Goal: Information Seeking & Learning: Compare options

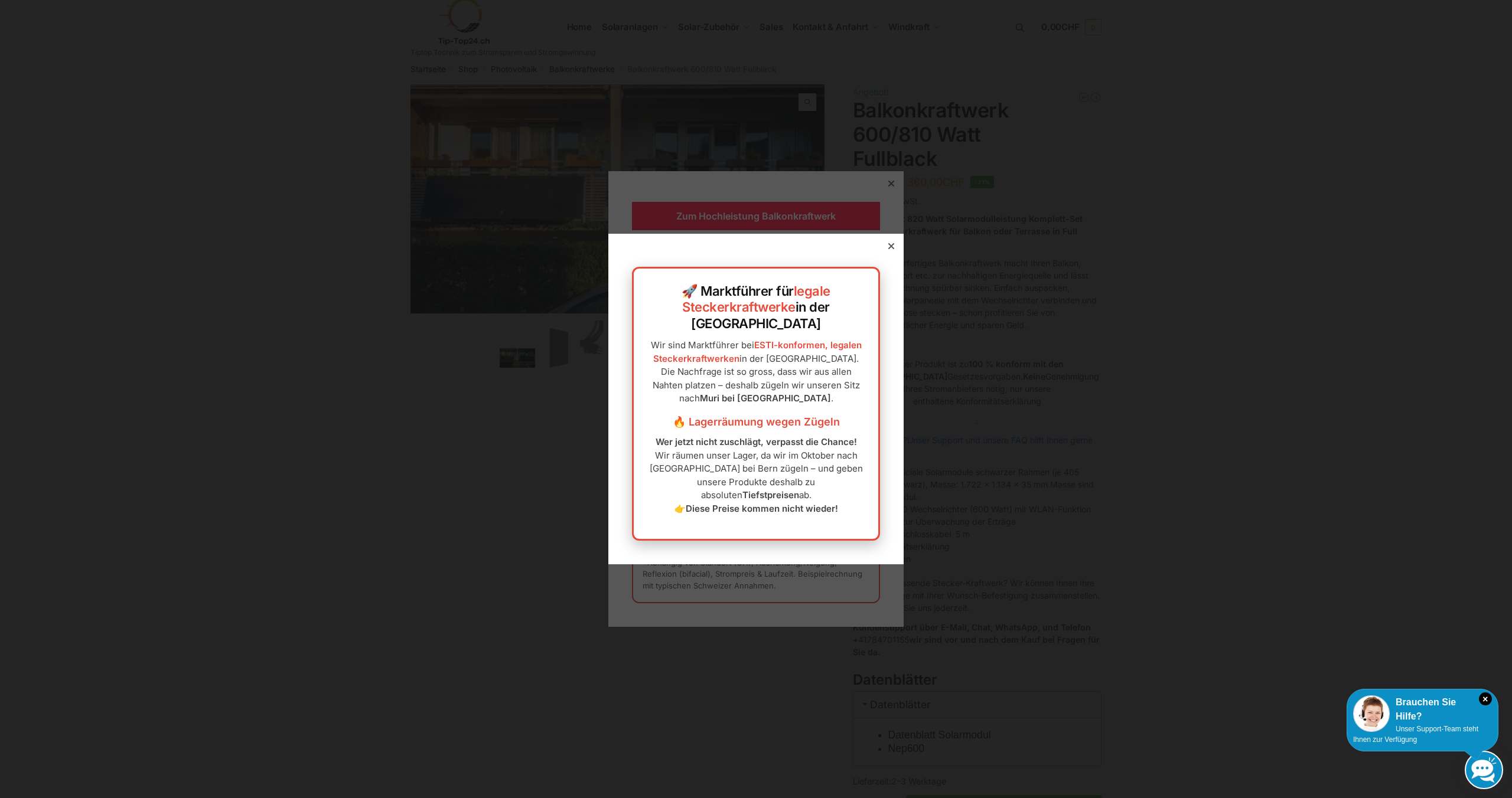
click at [892, 249] on icon at bounding box center [891, 246] width 6 height 6
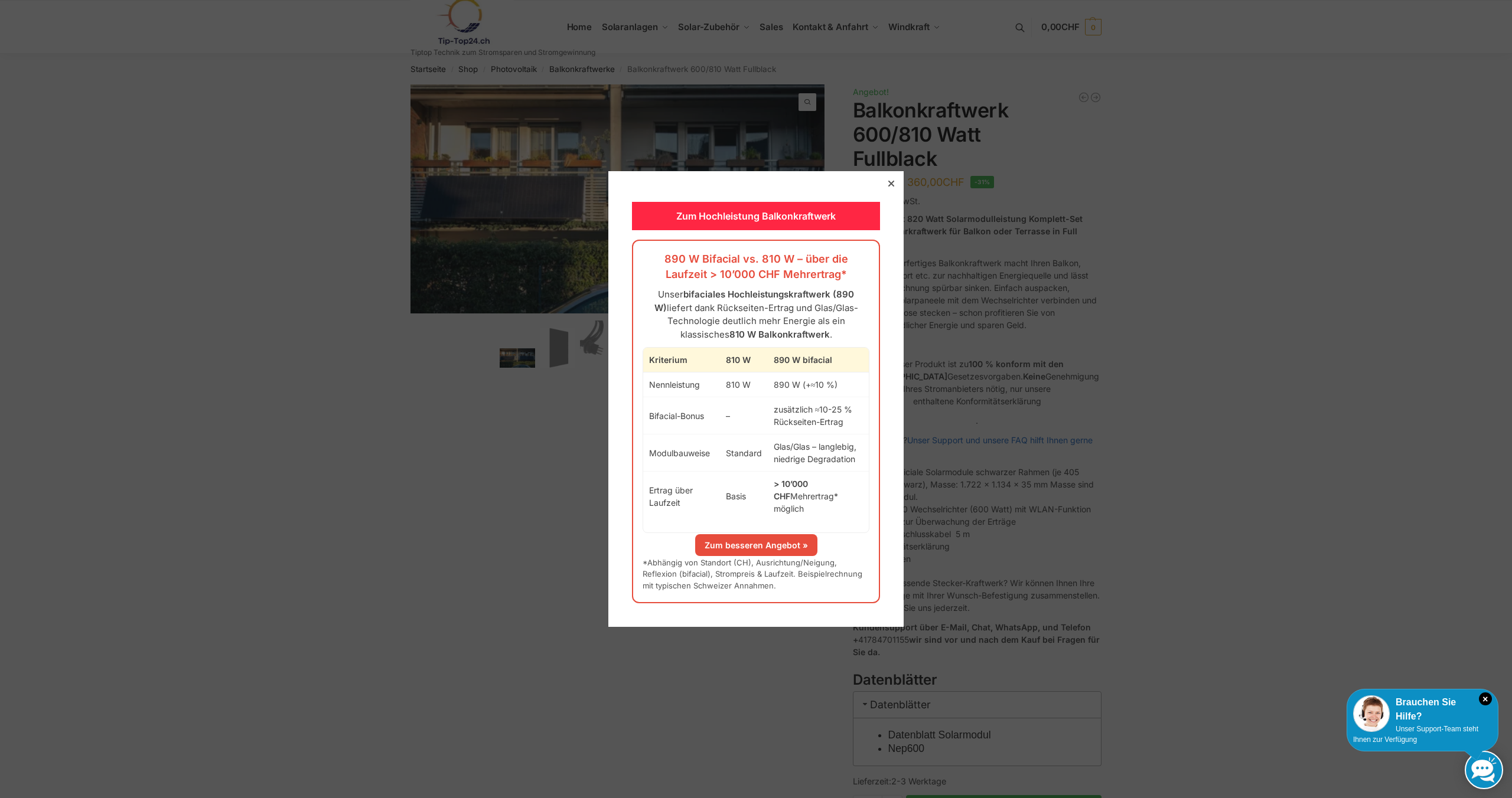
click at [891, 186] on icon at bounding box center [891, 183] width 6 height 6
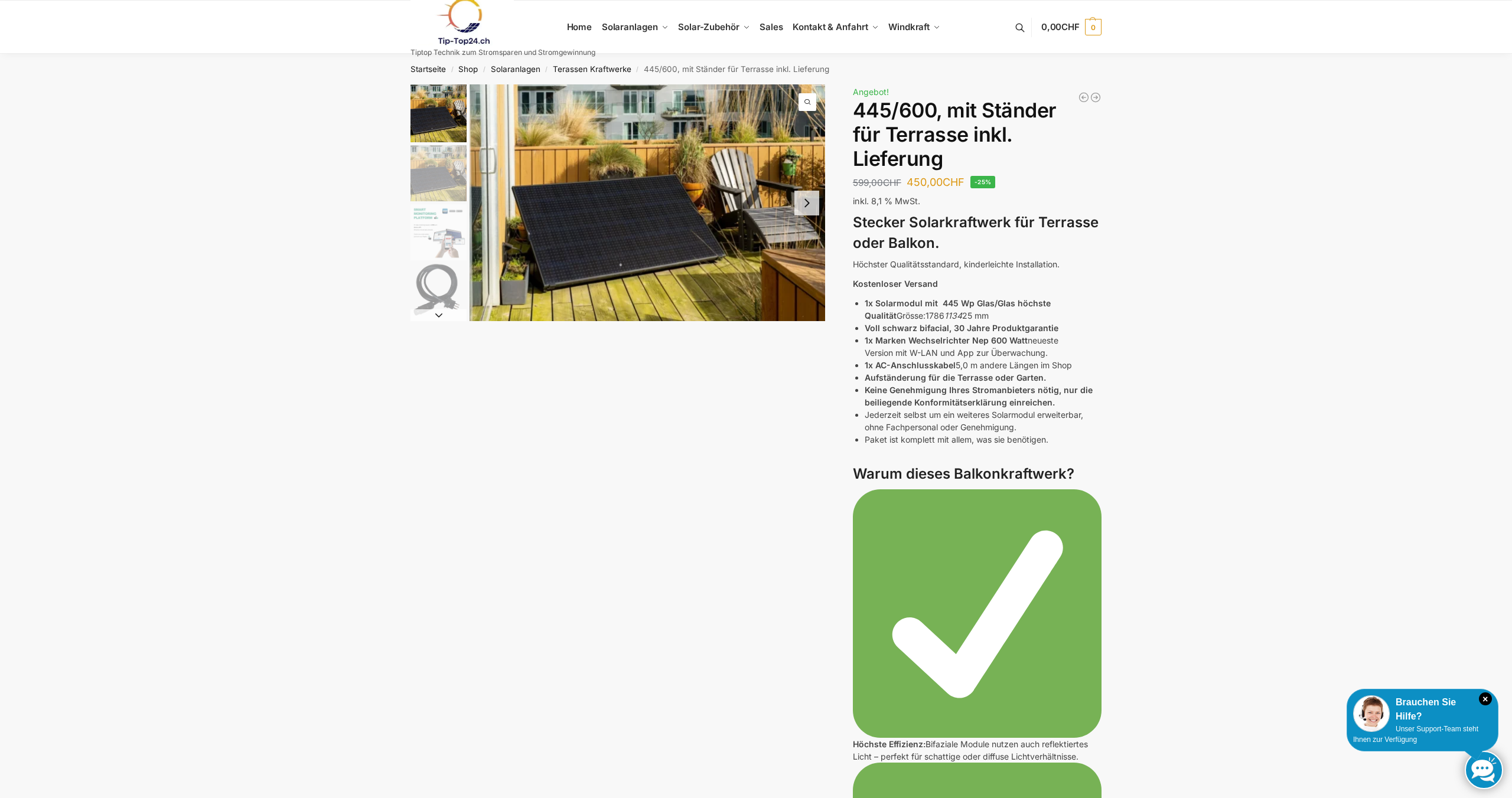
click at [807, 211] on button "Next slide" at bounding box center [806, 203] width 25 height 25
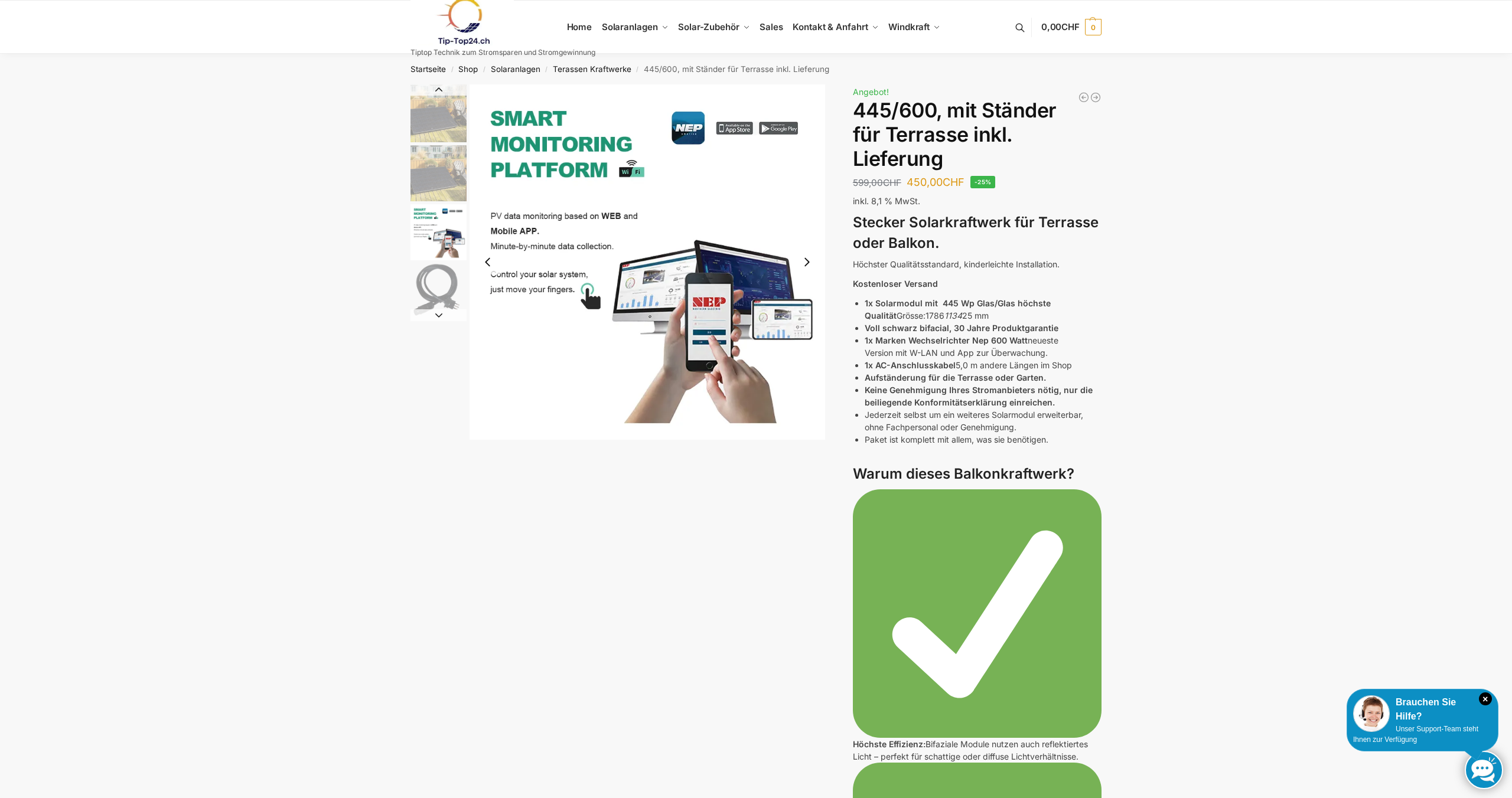
click at [806, 262] on button "Next slide" at bounding box center [806, 262] width 25 height 25
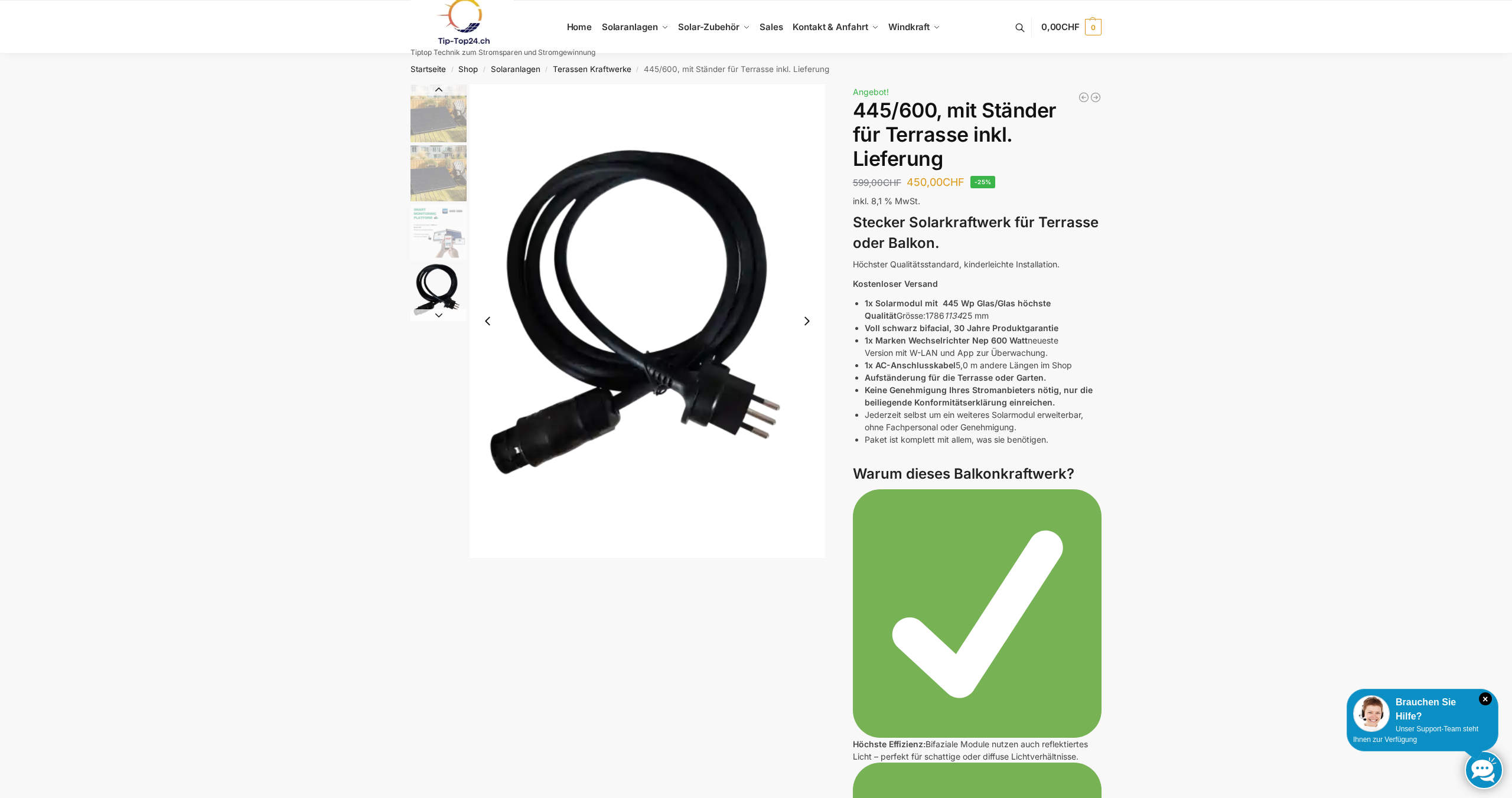
click at [806, 262] on img "4 / 11" at bounding box center [647, 320] width 356 height 473
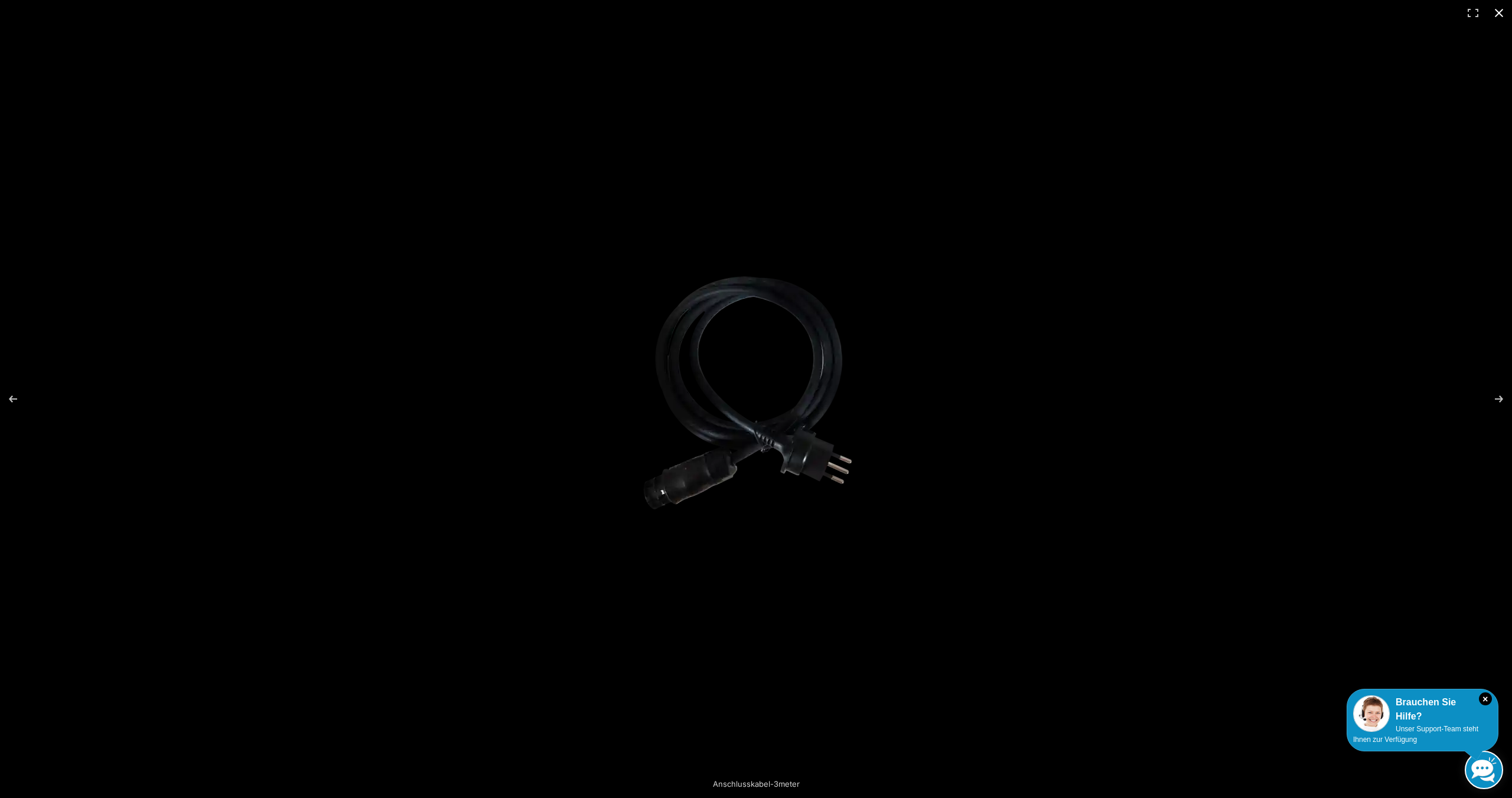
click at [1499, 8] on button "Close (Esc)" at bounding box center [1498, 13] width 26 height 26
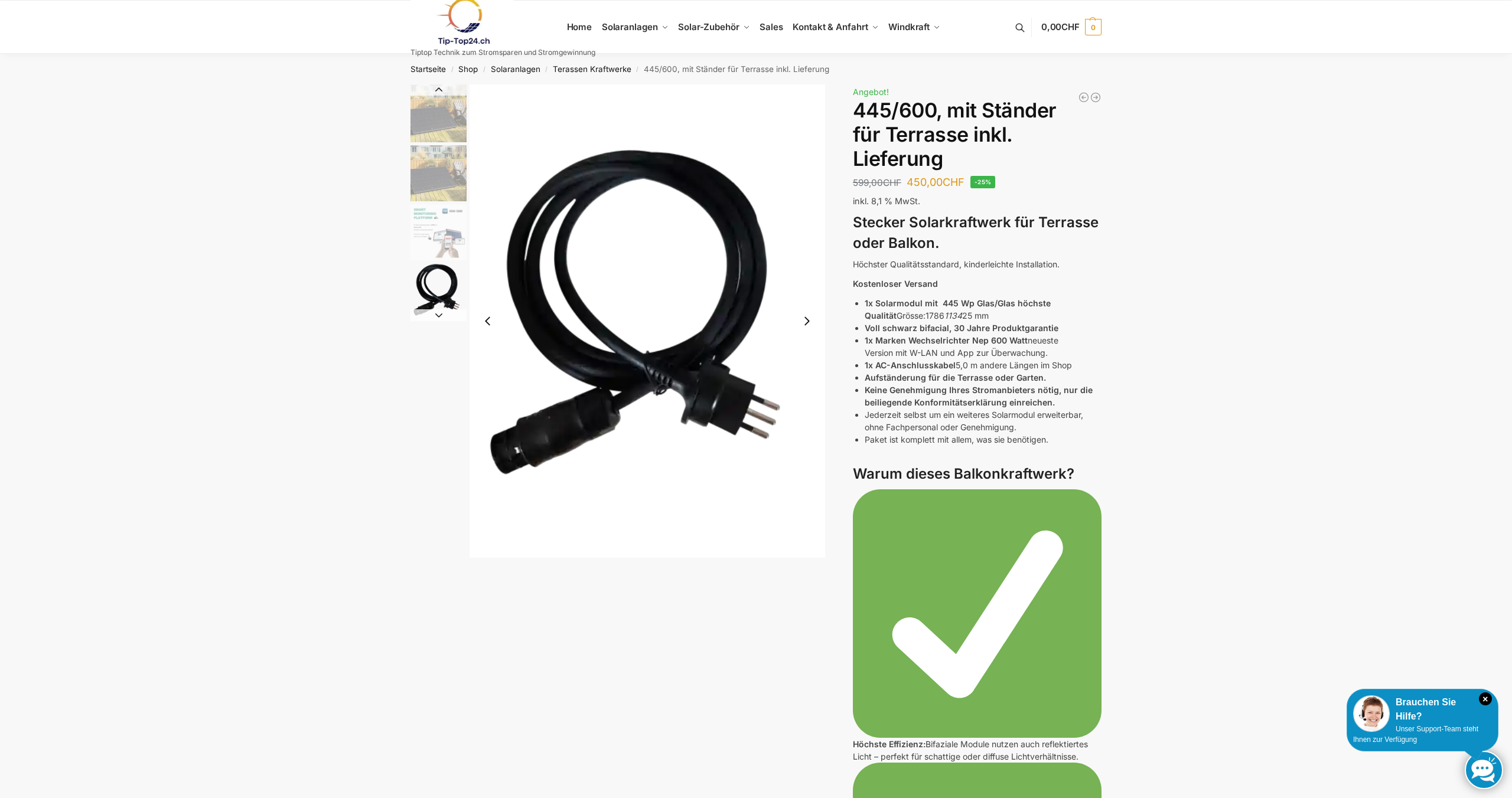
click at [434, 240] on img "3 / 11" at bounding box center [439, 232] width 56 height 56
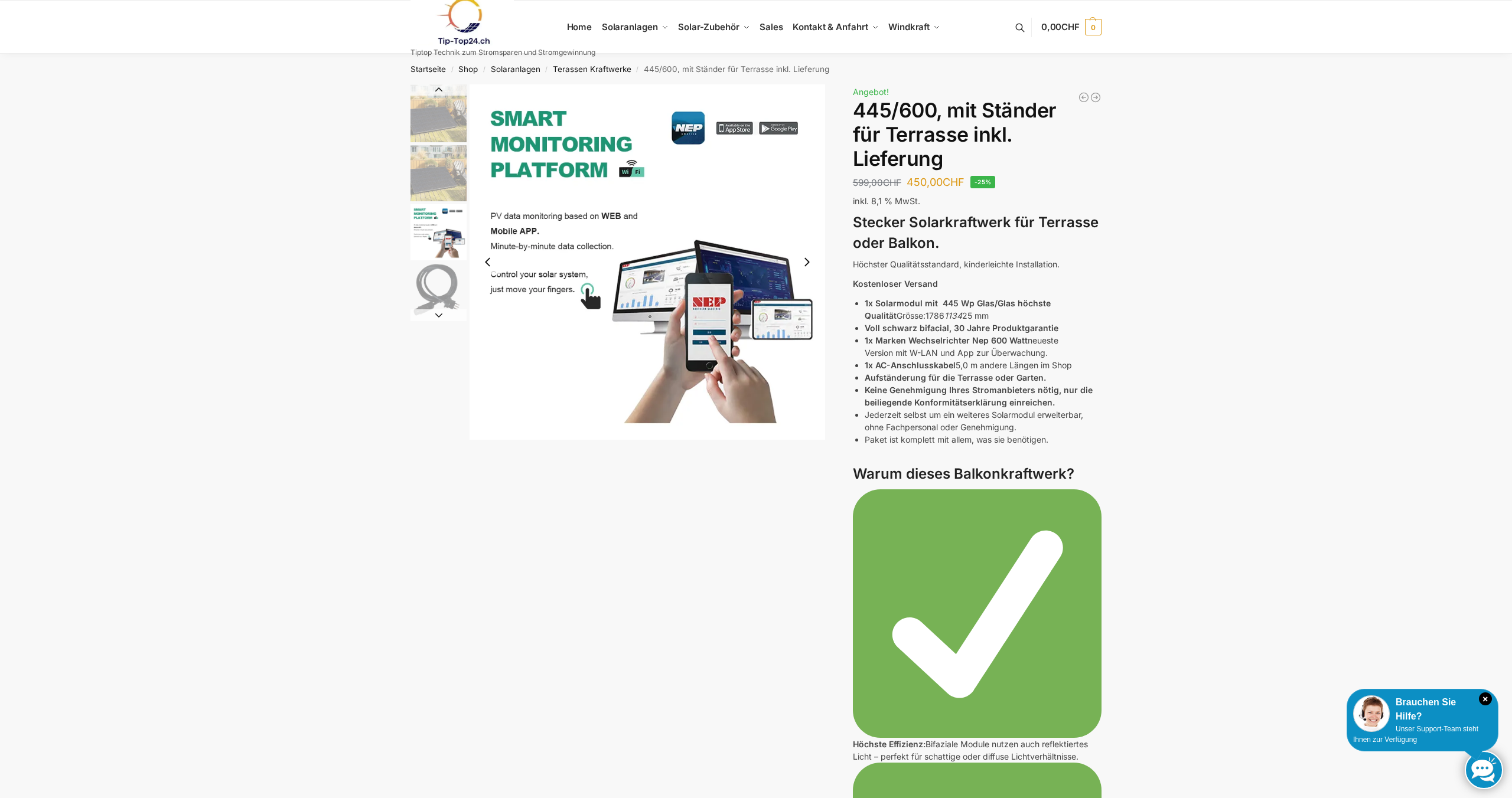
click at [428, 183] on img "2 / 11" at bounding box center [439, 173] width 56 height 56
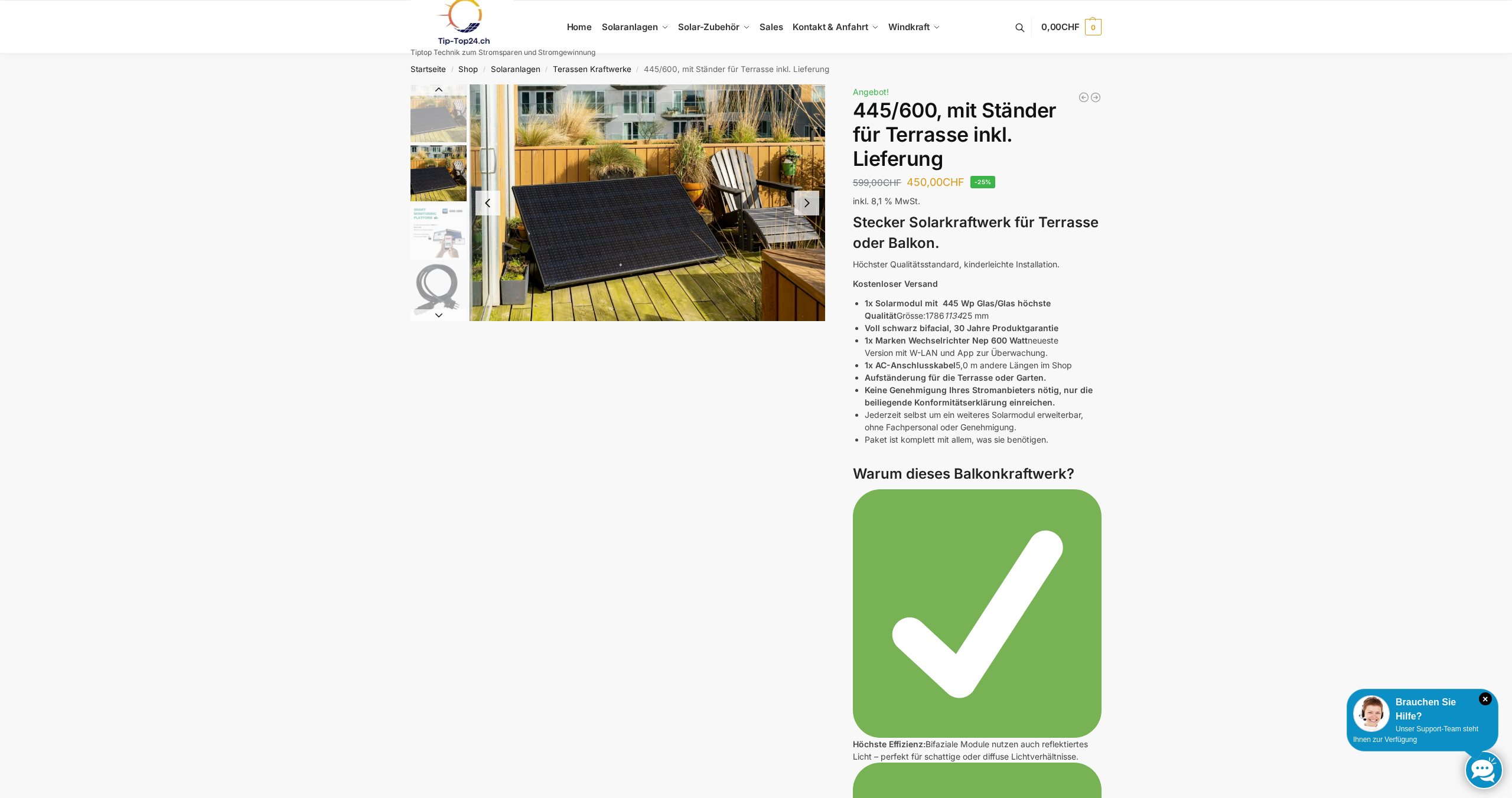
click at [426, 131] on img "1 / 11" at bounding box center [439, 113] width 56 height 58
